Goal: Task Accomplishment & Management: Manage account settings

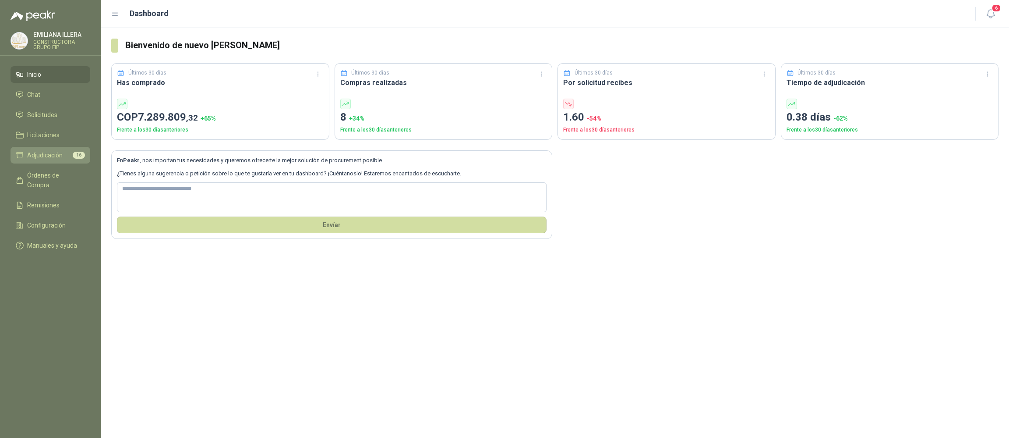
click at [43, 152] on span "Adjudicación" at bounding box center [44, 155] width 35 height 10
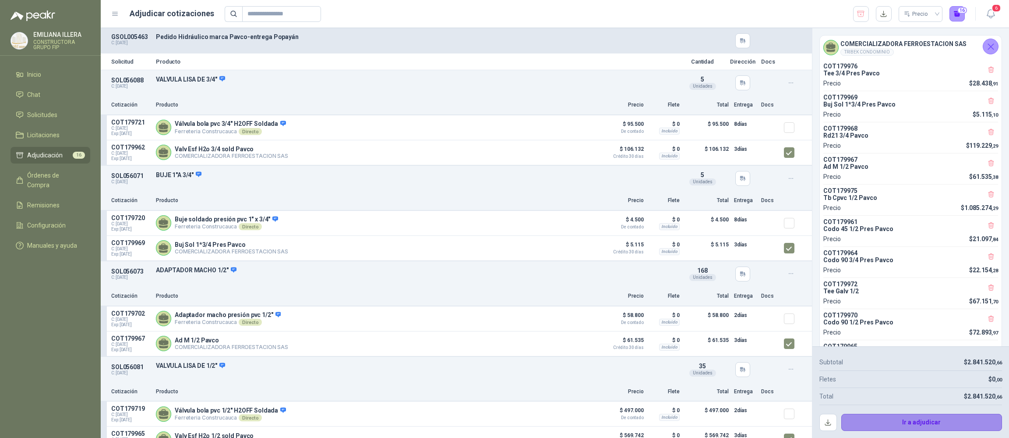
click at [924, 420] on button "Ir a adjudicar" at bounding box center [922, 423] width 161 height 18
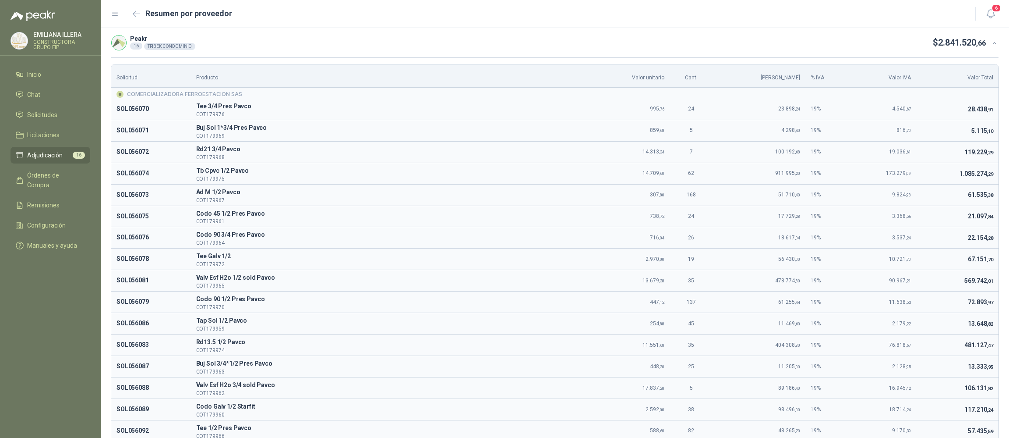
scroll to position [111, 0]
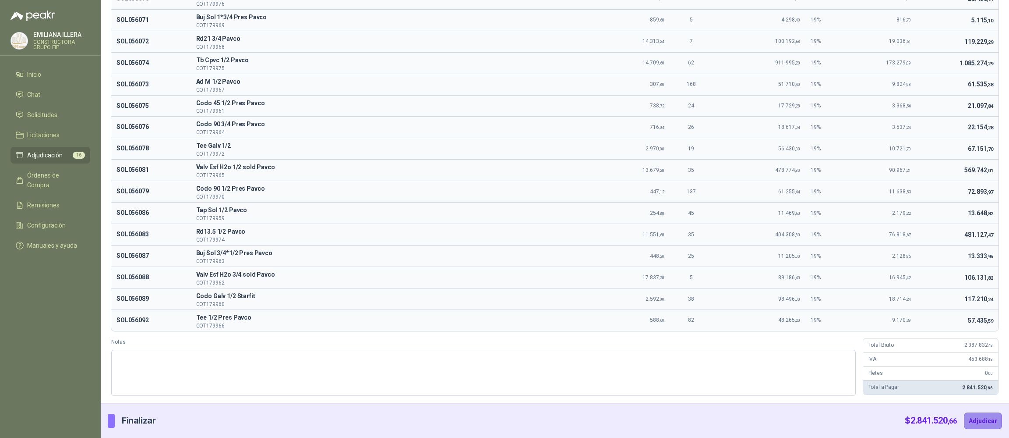
click at [981, 421] on button "Adjudicar" at bounding box center [983, 420] width 38 height 17
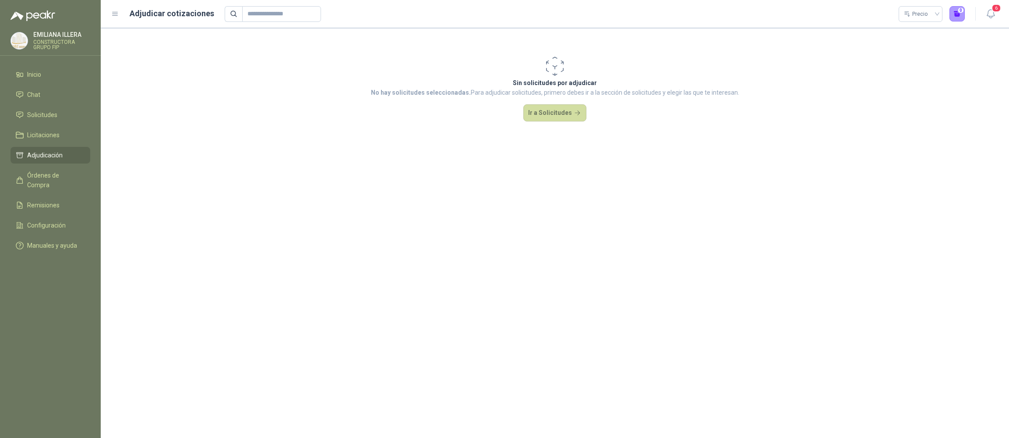
scroll to position [0, 0]
click at [56, 76] on li "Inicio" at bounding box center [50, 75] width 69 height 10
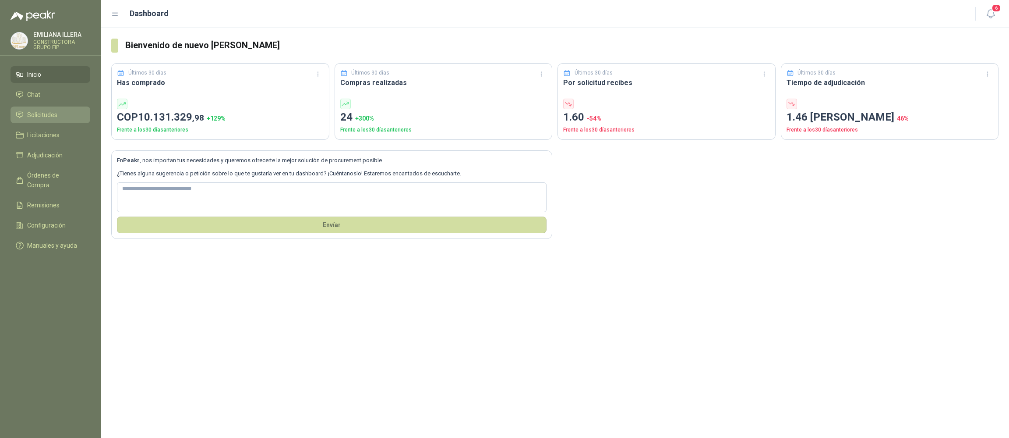
click at [57, 118] on span "Solicitudes" at bounding box center [42, 115] width 30 height 10
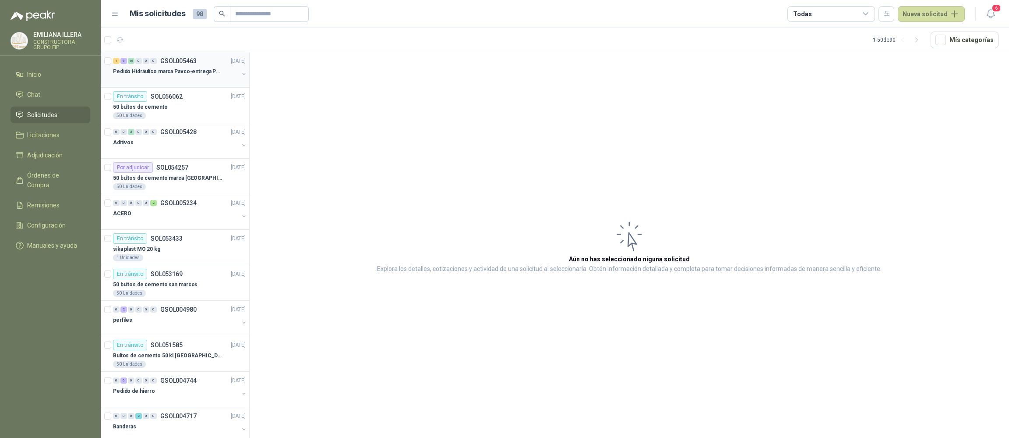
click at [181, 76] on div "Pedido Hidráulico marca Pavco-entrega Popayán" at bounding box center [176, 71] width 126 height 11
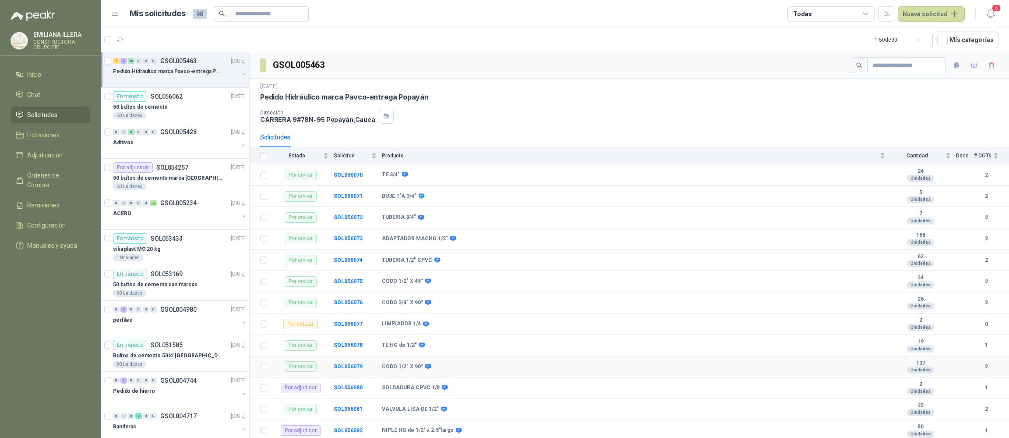
scroll to position [66, 0]
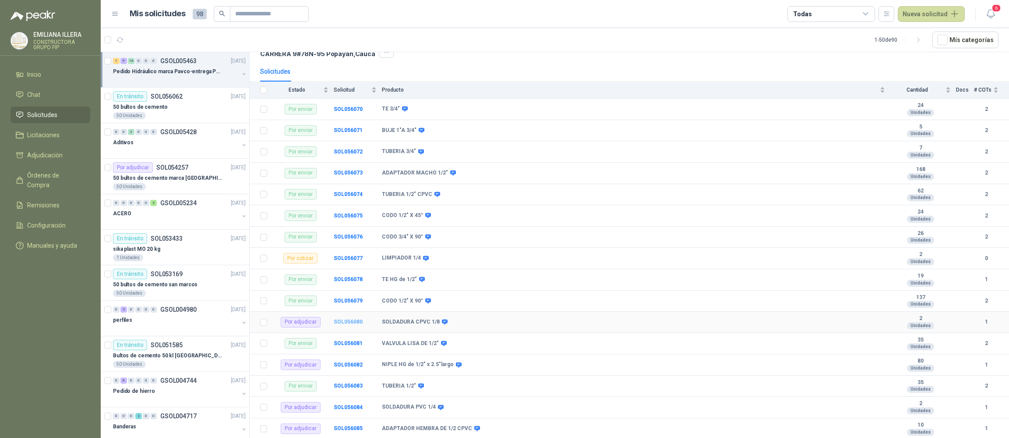
click at [354, 325] on b "SOL056080" at bounding box center [348, 322] width 29 height 6
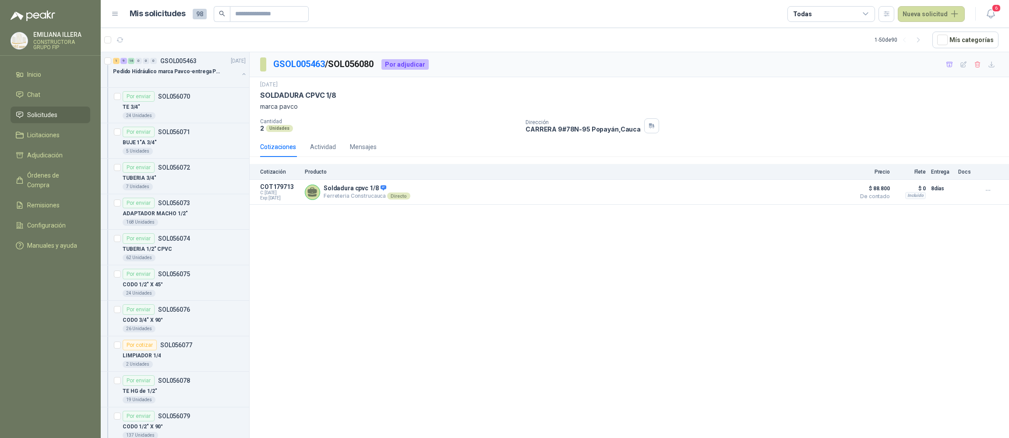
scroll to position [131, 0]
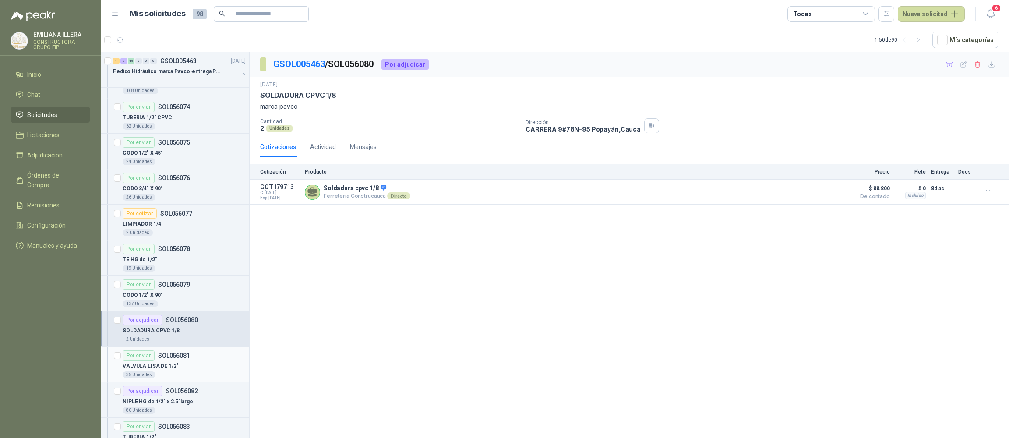
click at [195, 351] on div "Por enviar SOL056081" at bounding box center [184, 355] width 123 height 11
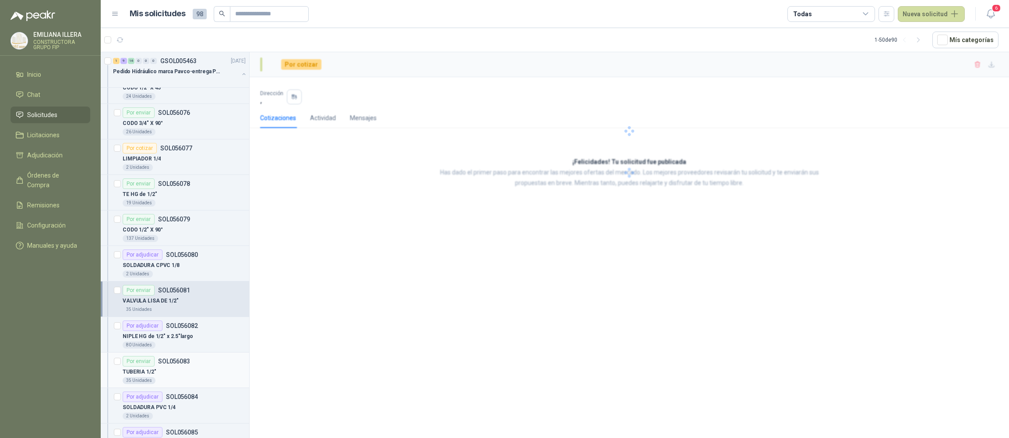
click at [199, 353] on article "Por enviar SOL056083 TUBERIA 1/2" 35 Unidades" at bounding box center [175, 369] width 149 height 35
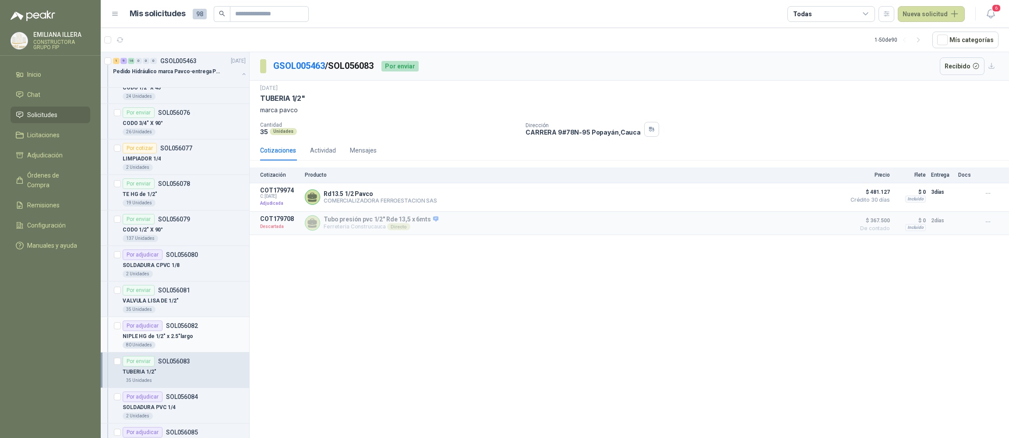
click at [189, 338] on p "NIPLE HG de 1/2" x 2.5"largo" at bounding box center [158, 336] width 71 height 8
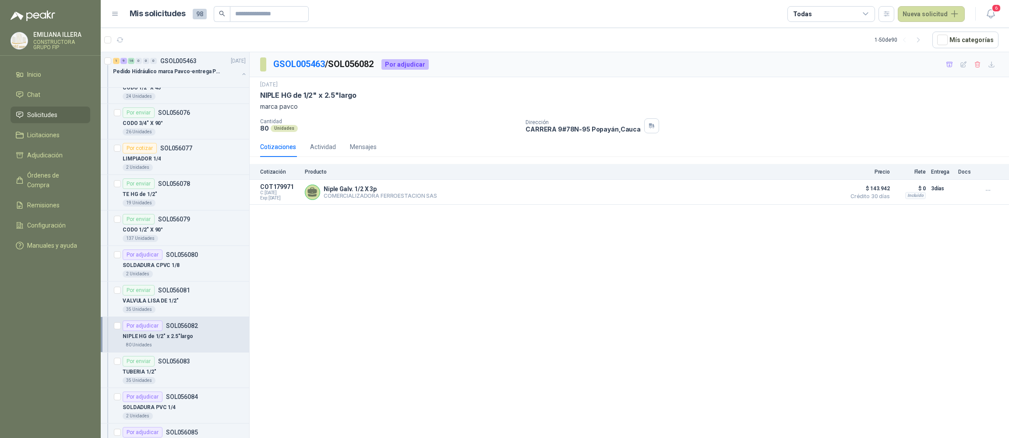
scroll to position [263, 0]
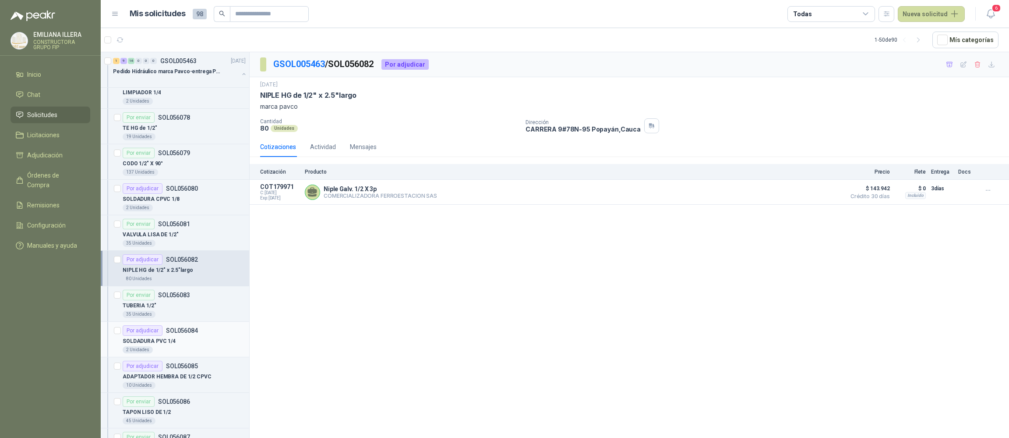
click at [190, 341] on div "SOLDADURA PVC 1/4" at bounding box center [184, 341] width 123 height 11
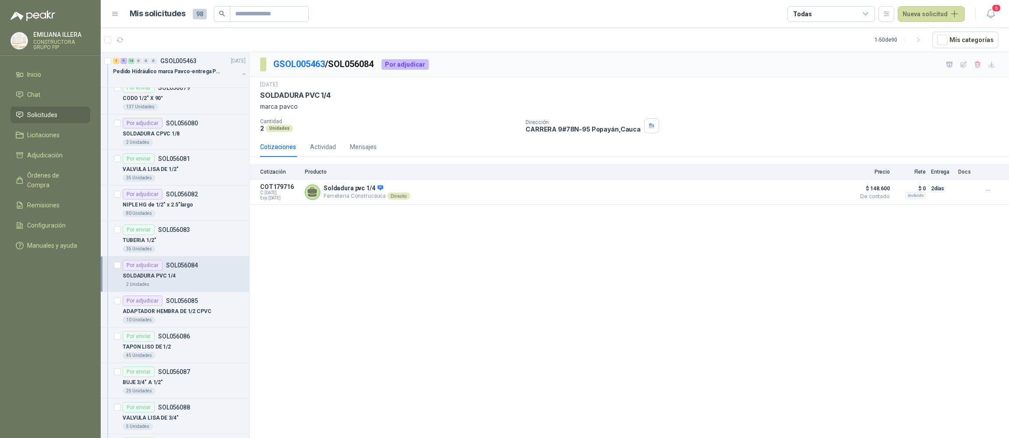
scroll to position [460, 0]
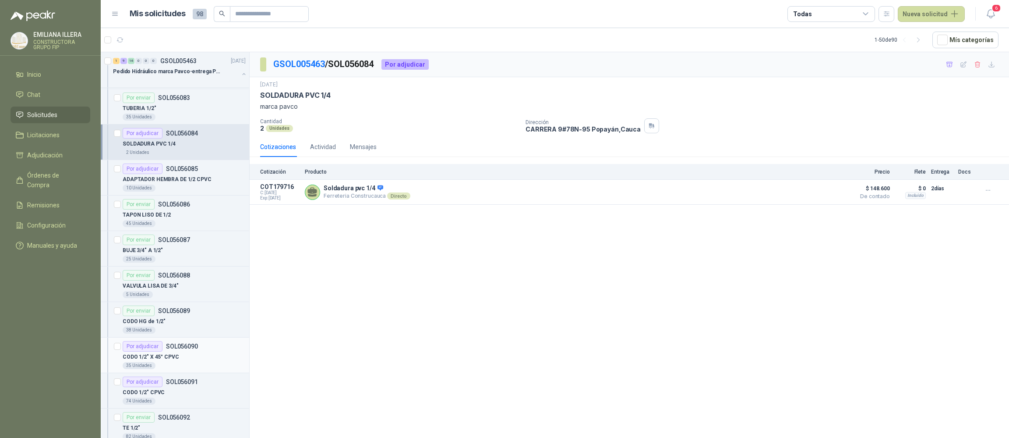
click at [185, 360] on div "CODO 1/2" X 45° CPVC" at bounding box center [184, 356] width 123 height 11
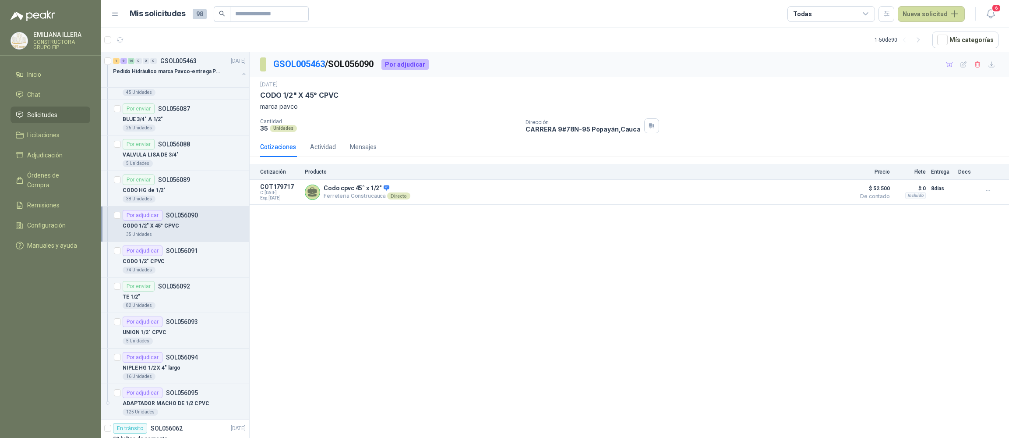
scroll to position [788, 0]
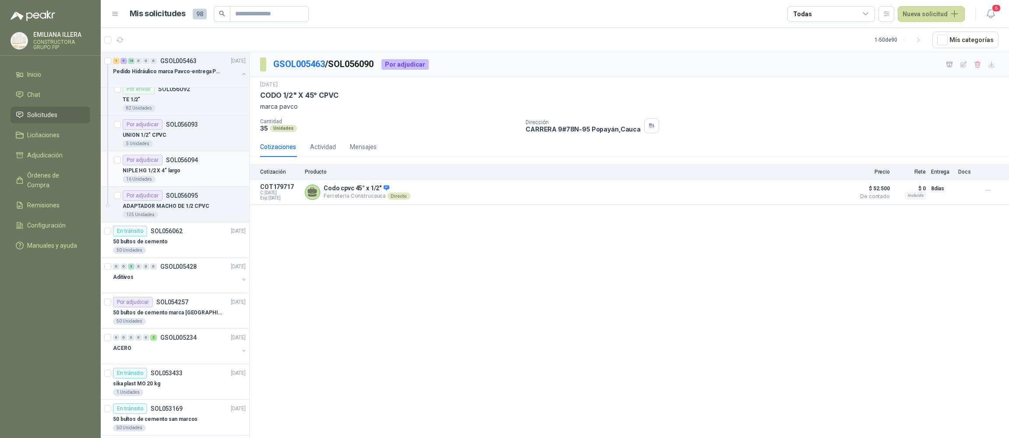
click at [183, 175] on div "NIPLE HG 1/2 X 4" largo" at bounding box center [184, 170] width 123 height 11
click at [191, 209] on p "ADAPTADOR MACHO DE 1/2 CPVC" at bounding box center [166, 206] width 87 height 8
click at [197, 177] on div "16 Unidades" at bounding box center [184, 179] width 123 height 7
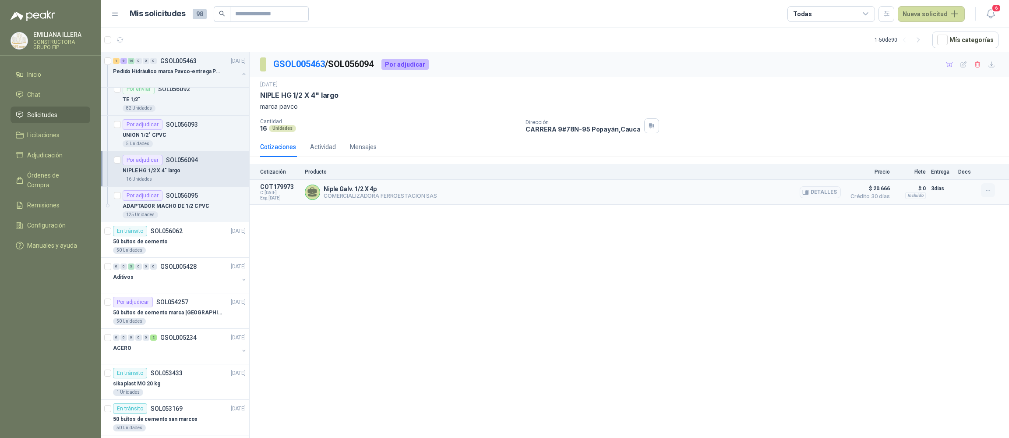
click at [985, 192] on icon "button" at bounding box center [988, 190] width 7 height 7
click at [972, 160] on button "Añadir" at bounding box center [971, 156] width 70 height 14
click at [188, 142] on div "5 Unidades" at bounding box center [184, 143] width 123 height 7
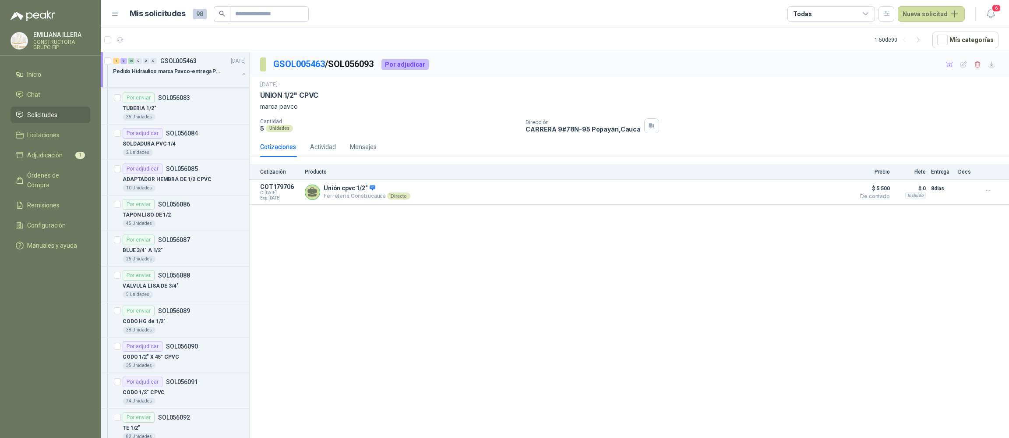
scroll to position [263, 0]
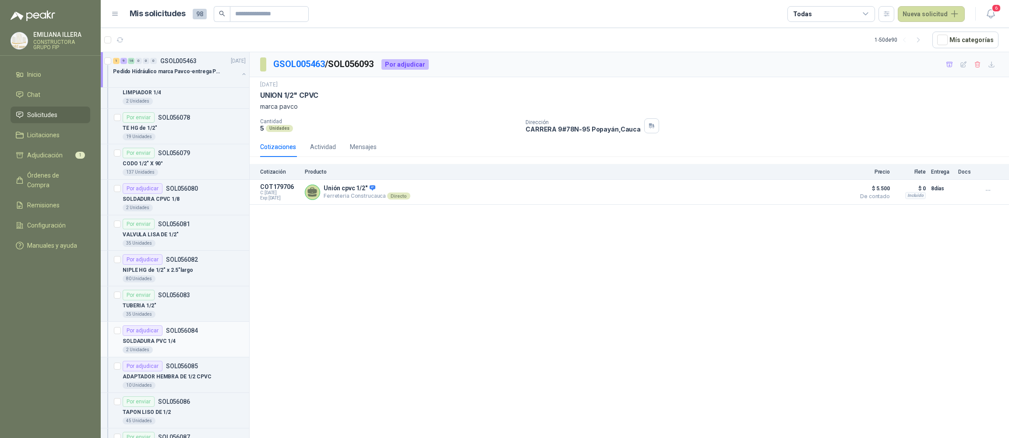
click at [187, 344] on div "SOLDADURA PVC 1/4" at bounding box center [184, 341] width 123 height 11
click at [186, 371] on div "Por adjudicar SOL056085" at bounding box center [160, 366] width 75 height 11
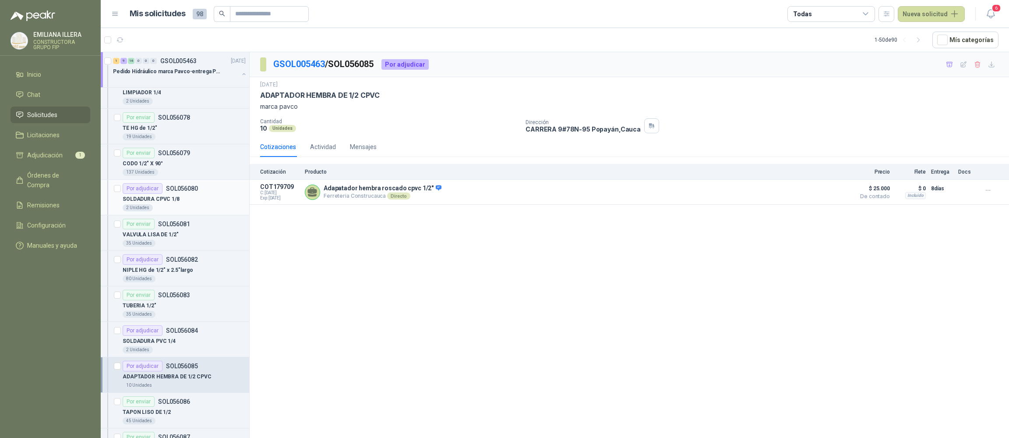
click at [188, 195] on div "SOLDADURA CPVC 1/8" at bounding box center [184, 199] width 123 height 11
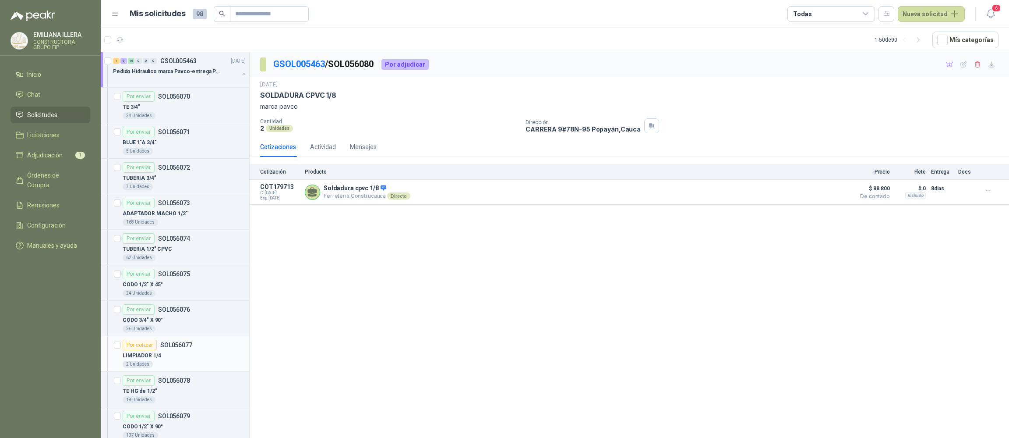
click at [206, 365] on div "2 Unidades" at bounding box center [184, 364] width 123 height 7
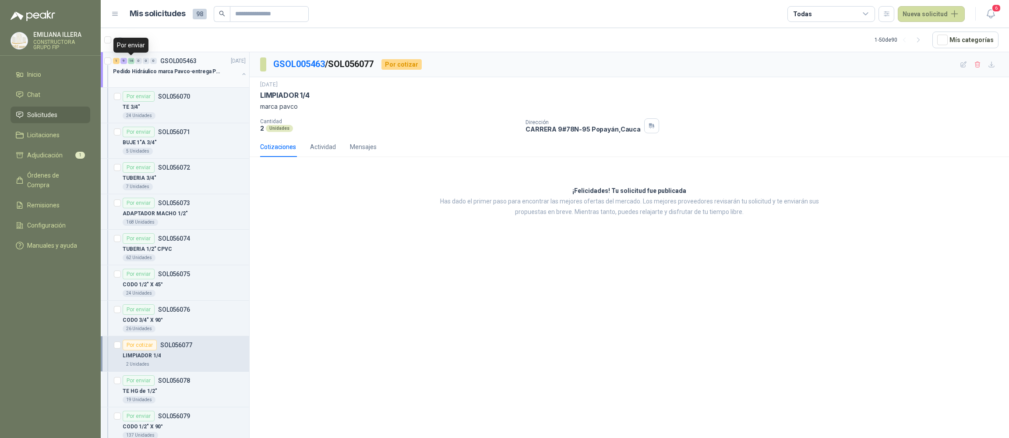
click at [129, 61] on div "16" at bounding box center [131, 61] width 7 height 6
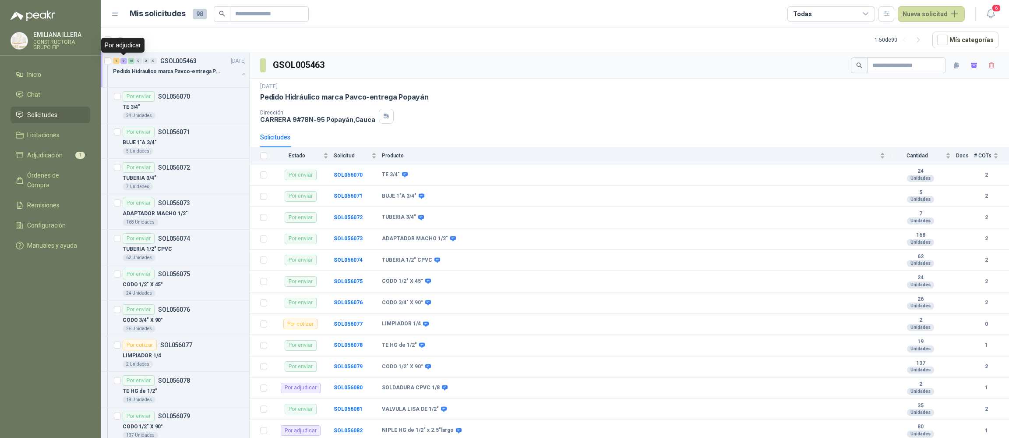
click at [124, 61] on div "9" at bounding box center [123, 61] width 7 height 6
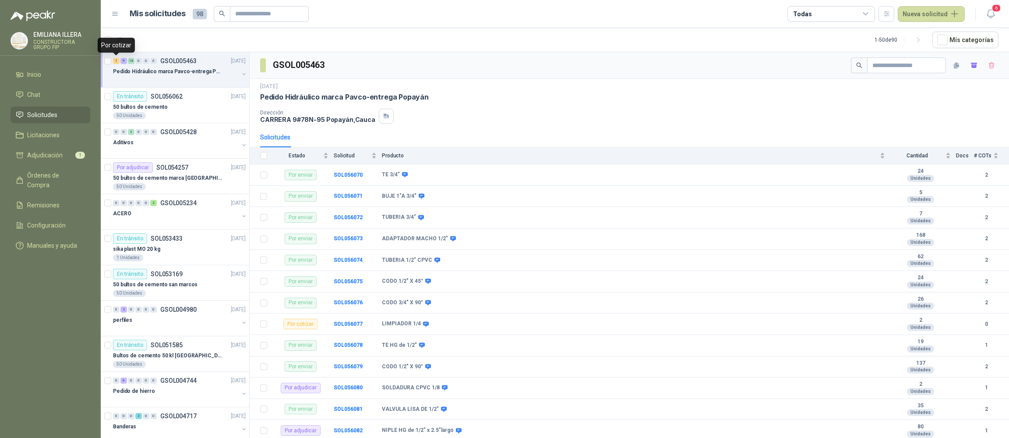
click at [117, 63] on div "1" at bounding box center [116, 61] width 7 height 6
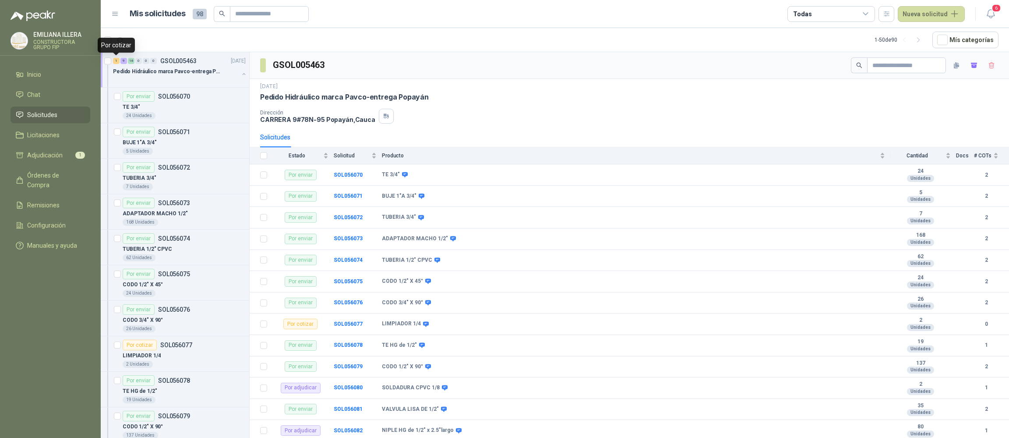
click at [117, 60] on div "1" at bounding box center [116, 61] width 7 height 6
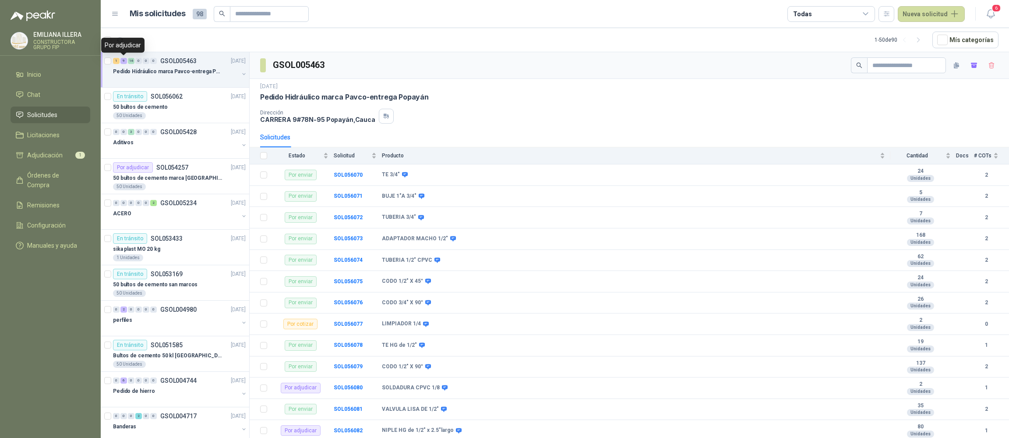
click at [124, 62] on div "9" at bounding box center [123, 61] width 7 height 6
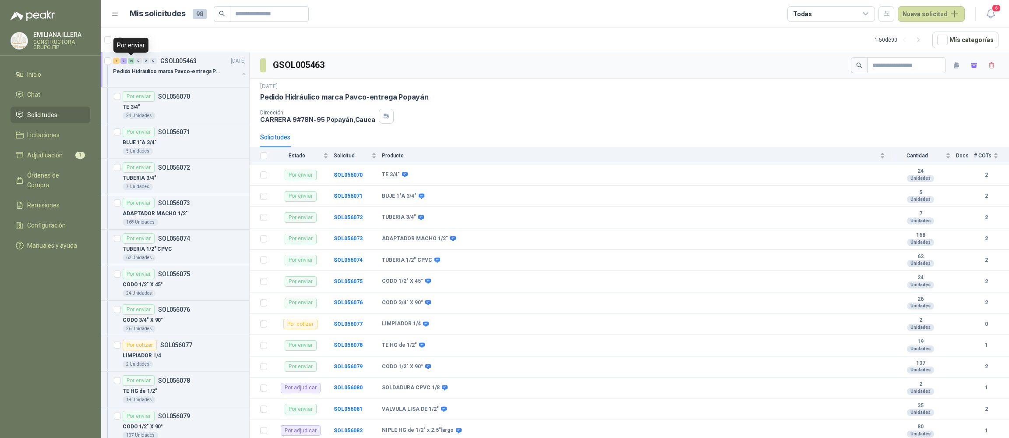
click at [130, 63] on div "16" at bounding box center [131, 61] width 7 height 6
